Goal: Find specific page/section: Find specific page/section

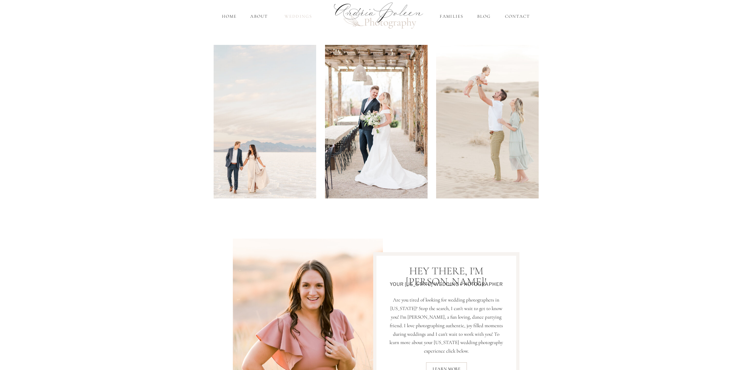
click at [299, 17] on nav "Weddings" at bounding box center [298, 16] width 35 height 7
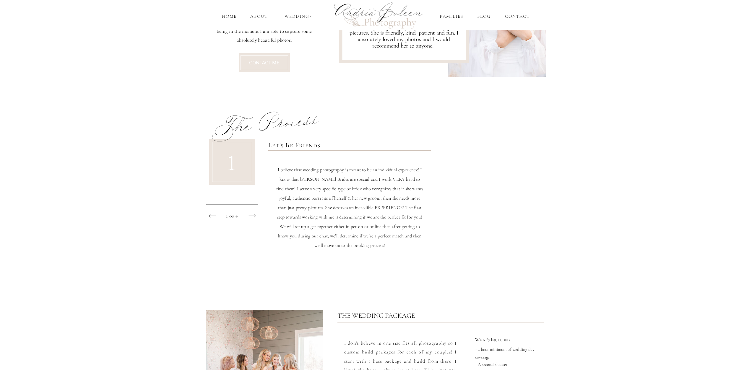
scroll to position [463, 0]
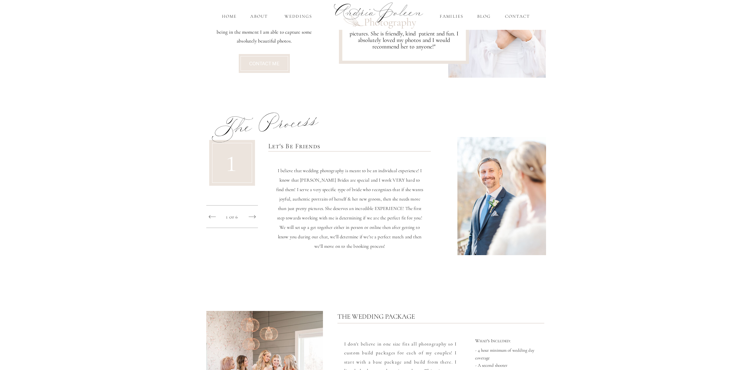
click at [245, 216] on div "Contact Families Blog About home Weddings Menu Home About Weddings Families Blo…" at bounding box center [376, 175] width 752 height 1276
click at [247, 217] on div at bounding box center [252, 217] width 12 height 12
click at [249, 217] on icon "Created by potrace 1.15, written by [PERSON_NAME] [DATE]-[DATE]" at bounding box center [252, 217] width 7 height 9
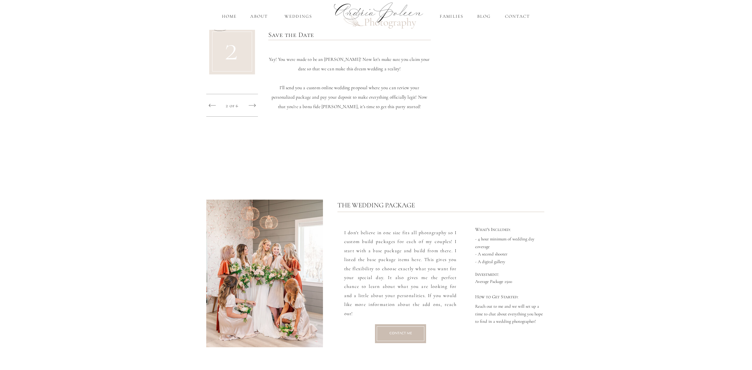
scroll to position [575, 0]
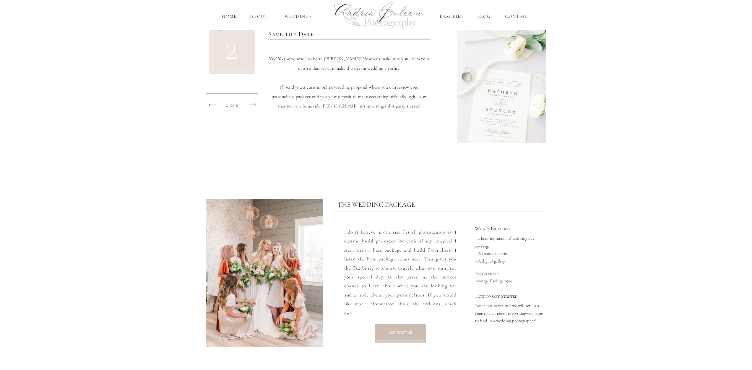
click at [251, 103] on icon "Created by potrace 1.15, written by [PERSON_NAME] [DATE]-[DATE]" at bounding box center [252, 104] width 7 height 9
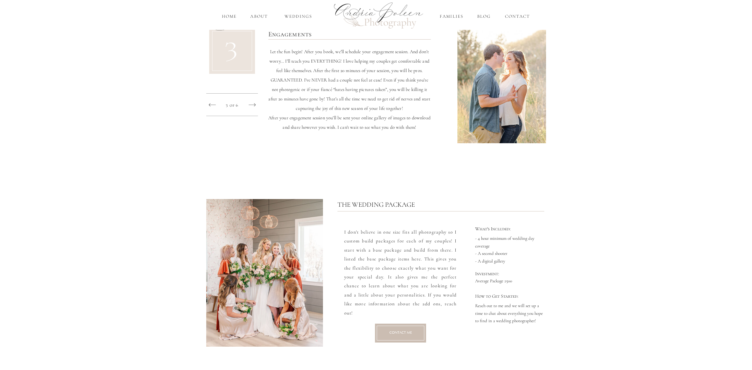
click at [251, 103] on icon "Created by potrace 1.15, written by [PERSON_NAME] [DATE]-[DATE]" at bounding box center [252, 104] width 7 height 9
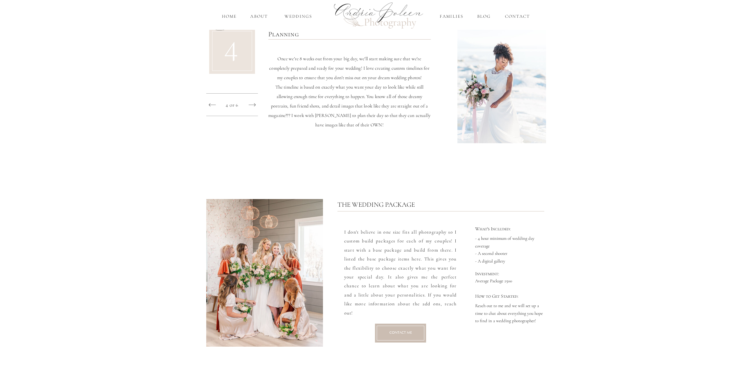
click at [251, 103] on icon "Created by potrace 1.15, written by [PERSON_NAME] [DATE]-[DATE]" at bounding box center [252, 104] width 7 height 9
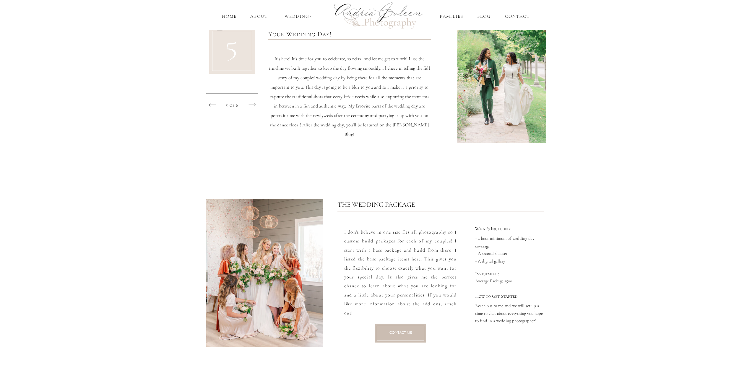
click at [251, 103] on icon "Created by potrace 1.15, written by [PERSON_NAME] [DATE]-[DATE]" at bounding box center [252, 104] width 7 height 9
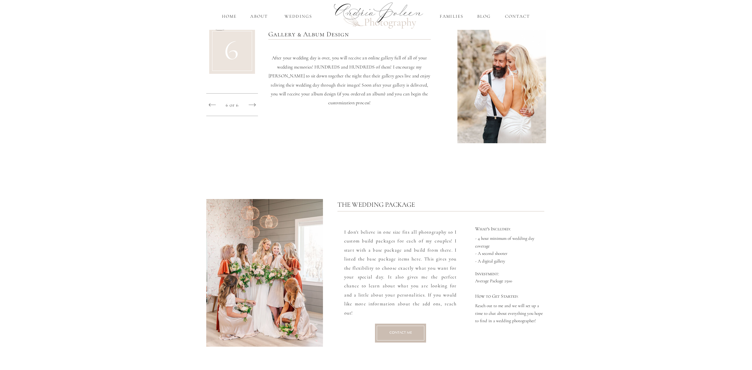
click at [253, 105] on icon "Created by potrace 1.15, written by [PERSON_NAME] [DATE]-[DATE]" at bounding box center [252, 104] width 7 height 9
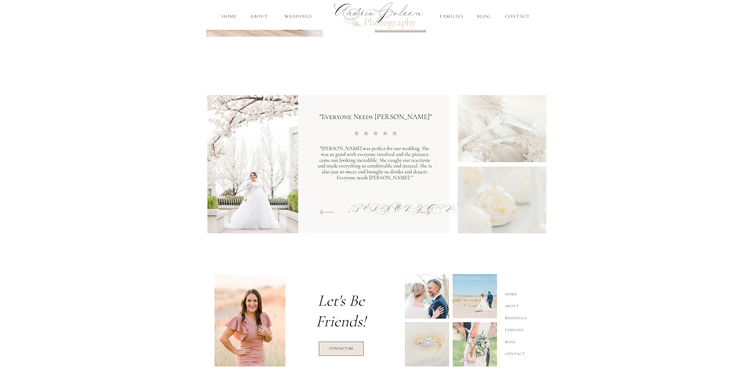
scroll to position [906, 0]
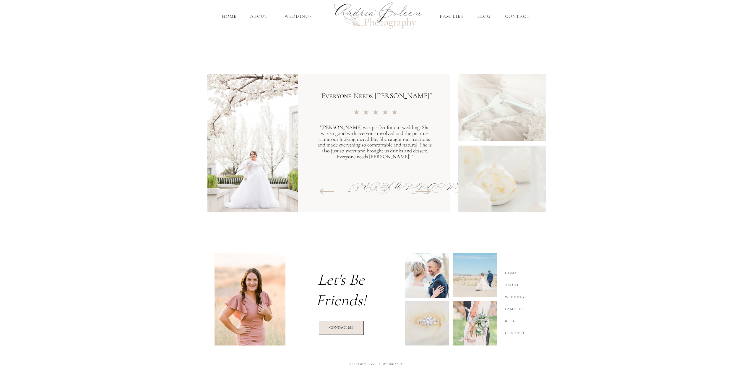
click at [517, 298] on nav "Weddings" at bounding box center [517, 296] width 25 height 7
click at [517, 296] on nav "Weddings" at bounding box center [517, 296] width 25 height 7
click at [517, 295] on nav "Weddings" at bounding box center [517, 296] width 25 height 7
click at [298, 15] on nav "Weddings" at bounding box center [298, 16] width 35 height 7
